Goal: Information Seeking & Learning: Learn about a topic

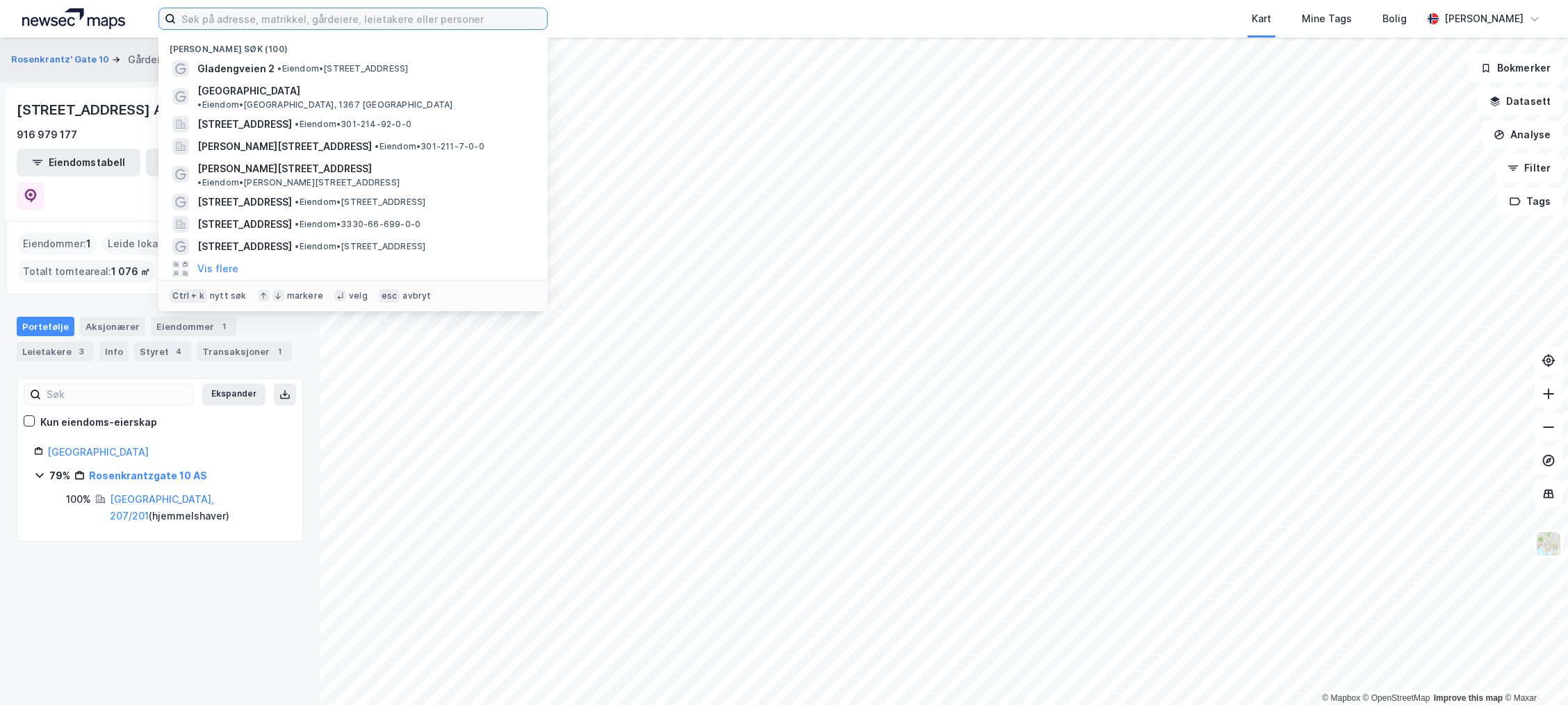
click at [276, 16] on input at bounding box center [362, 19] width 371 height 21
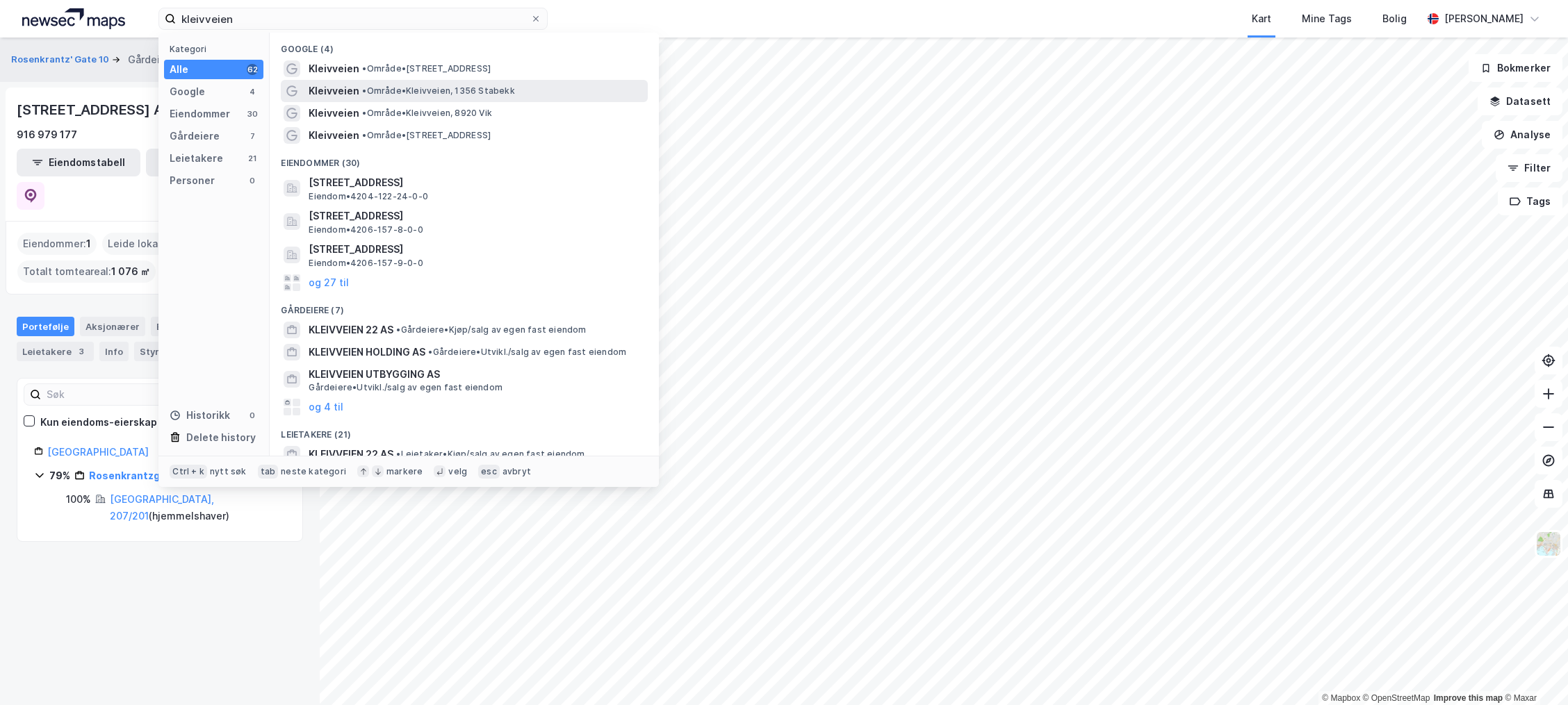
click at [425, 88] on span "• Område • Kleivveien, 1356 Stabekk" at bounding box center [437, 91] width 152 height 11
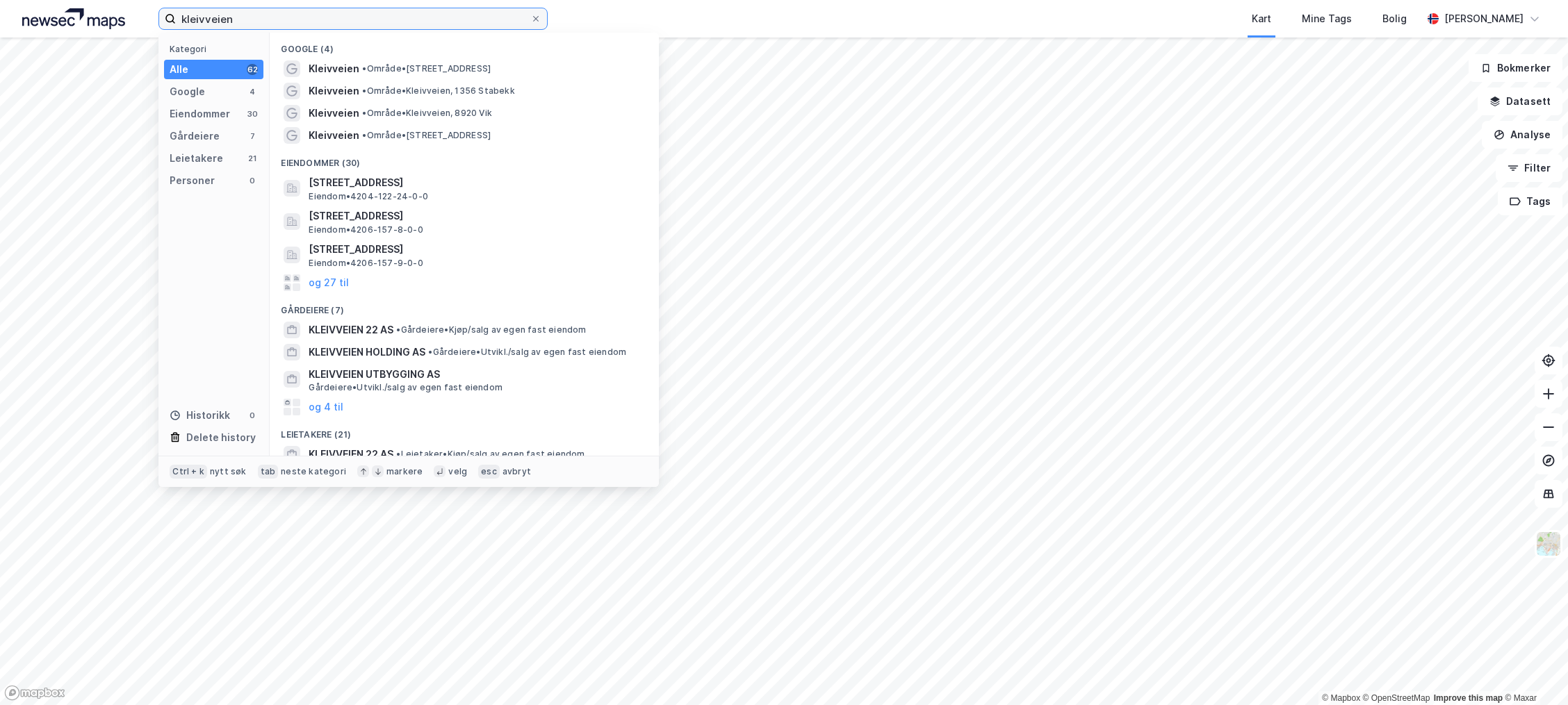
click at [281, 20] on input "kleivveien" at bounding box center [353, 19] width 354 height 21
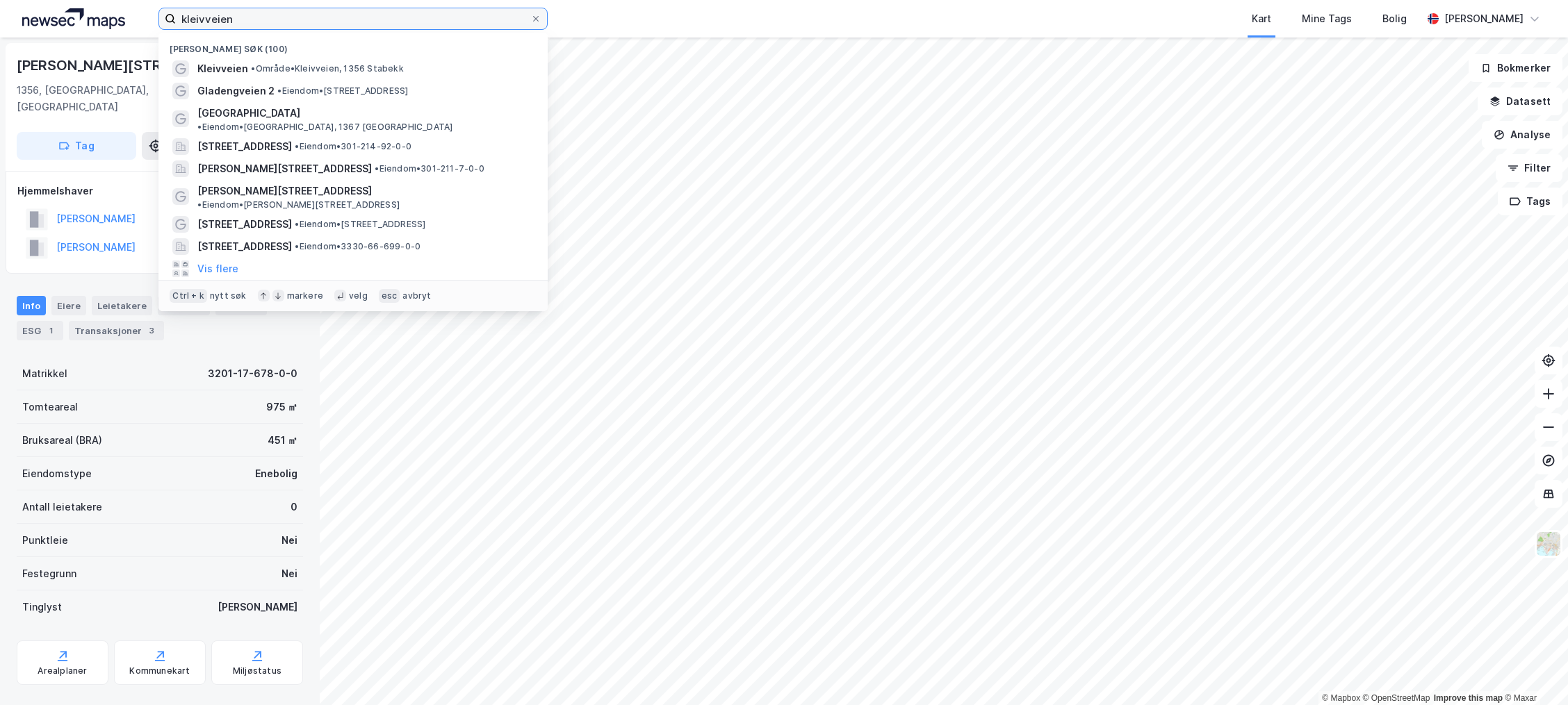
drag, startPoint x: 258, startPoint y: 21, endPoint x: 122, endPoint y: 0, distance: 137.6
click at [122, 0] on div "kleivveien Nylige søk (100) Kleivveien • Område • Kleivveien, 1356 Stabekk Glad…" at bounding box center [784, 19] width 1568 height 38
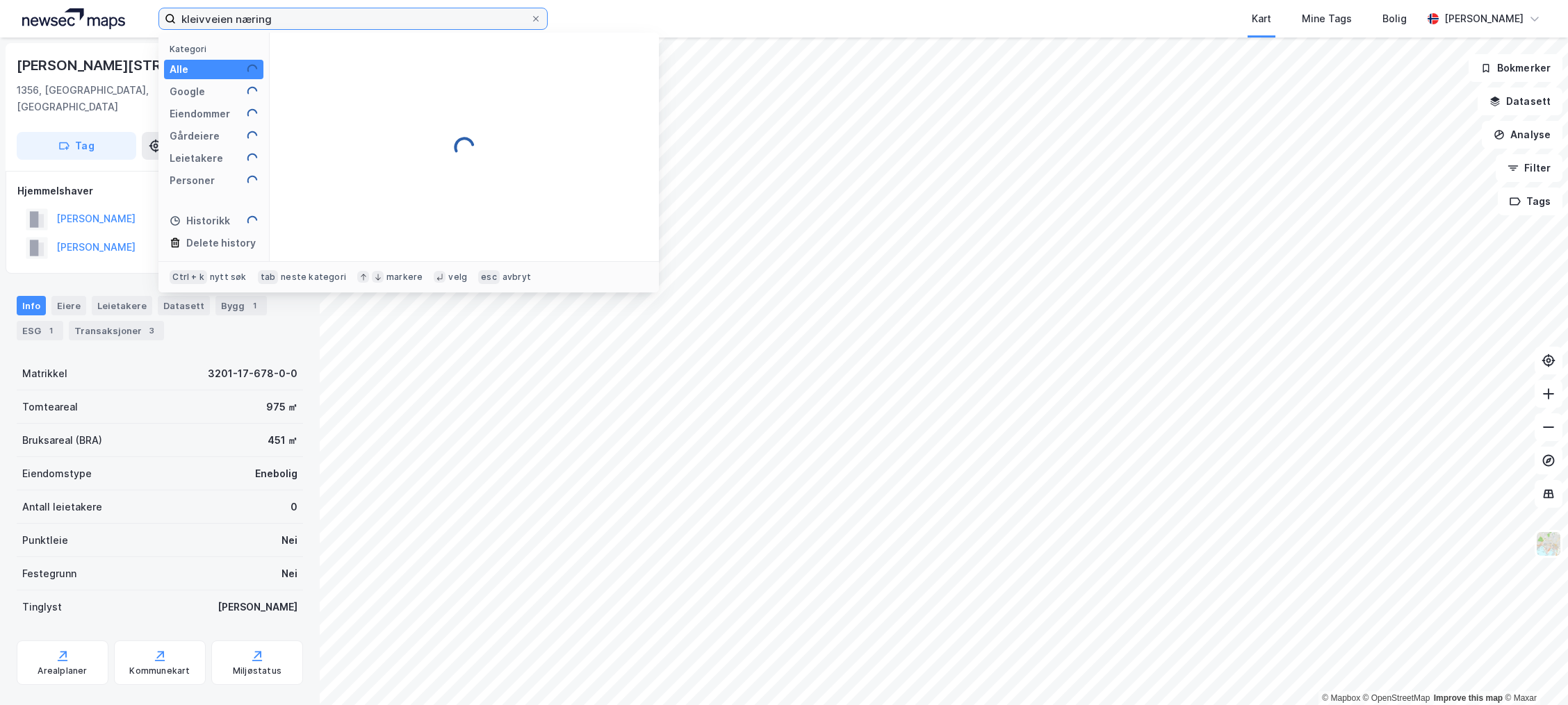
type input "kleivveien næring"
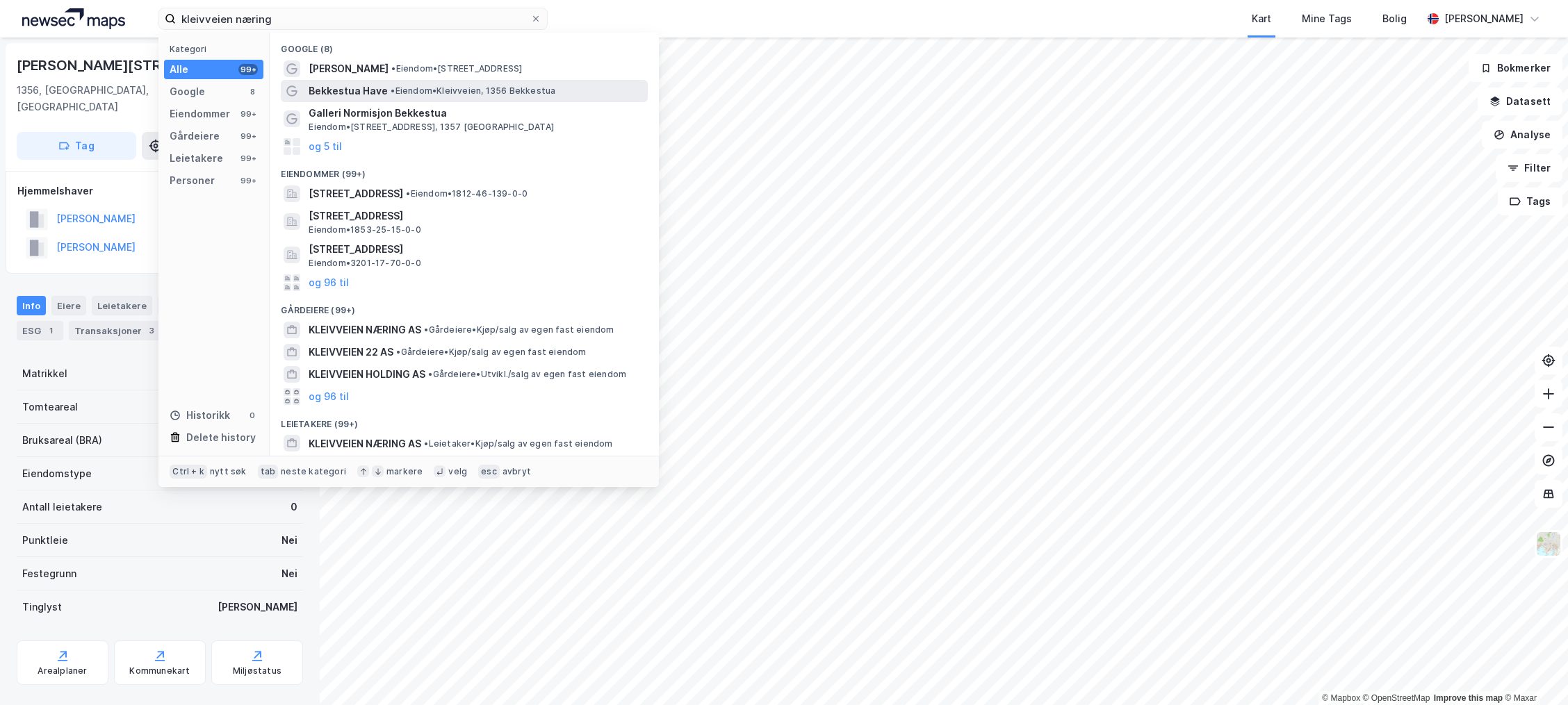
click at [383, 94] on span "Bekkestua Have" at bounding box center [348, 91] width 80 height 17
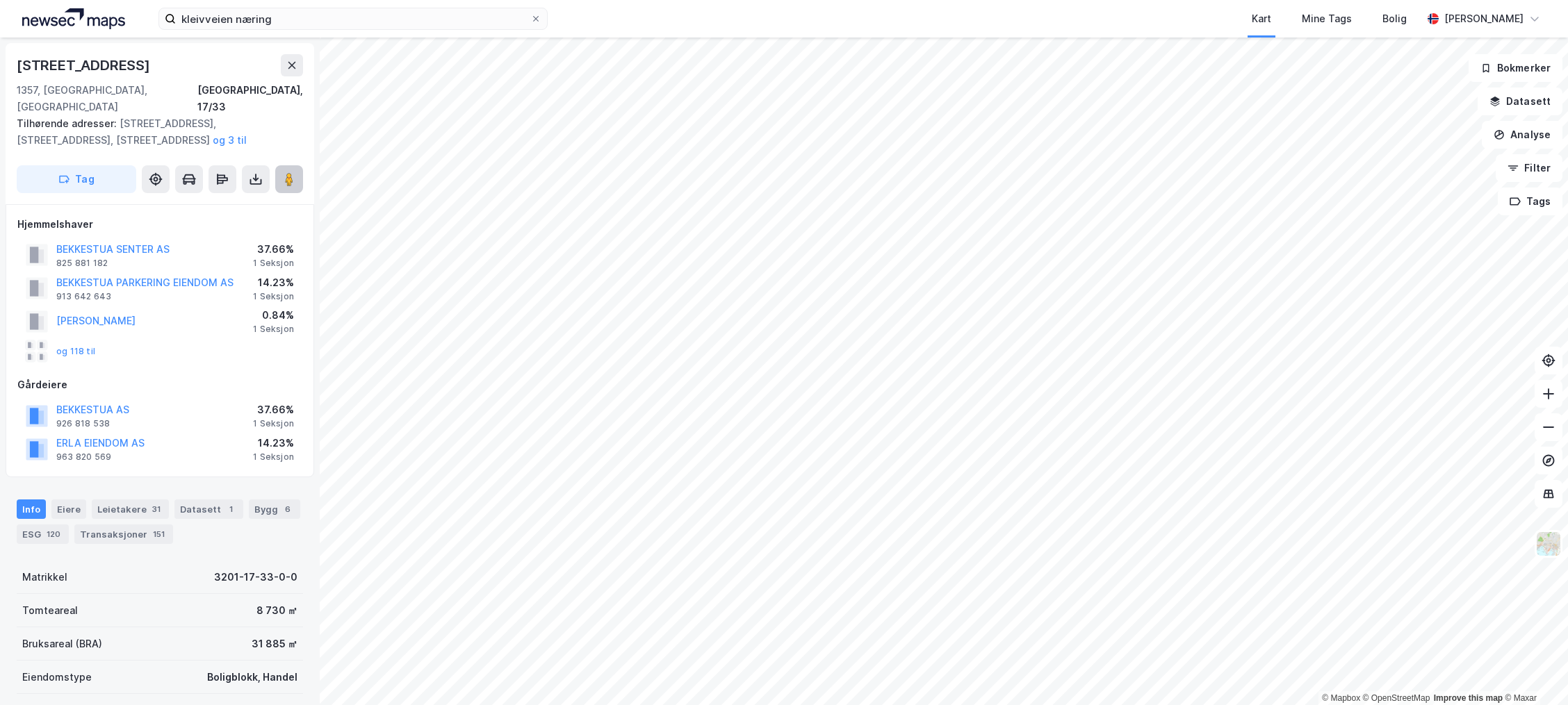
click at [293, 173] on button at bounding box center [289, 179] width 27 height 27
